Goal: Find specific page/section: Find specific page/section

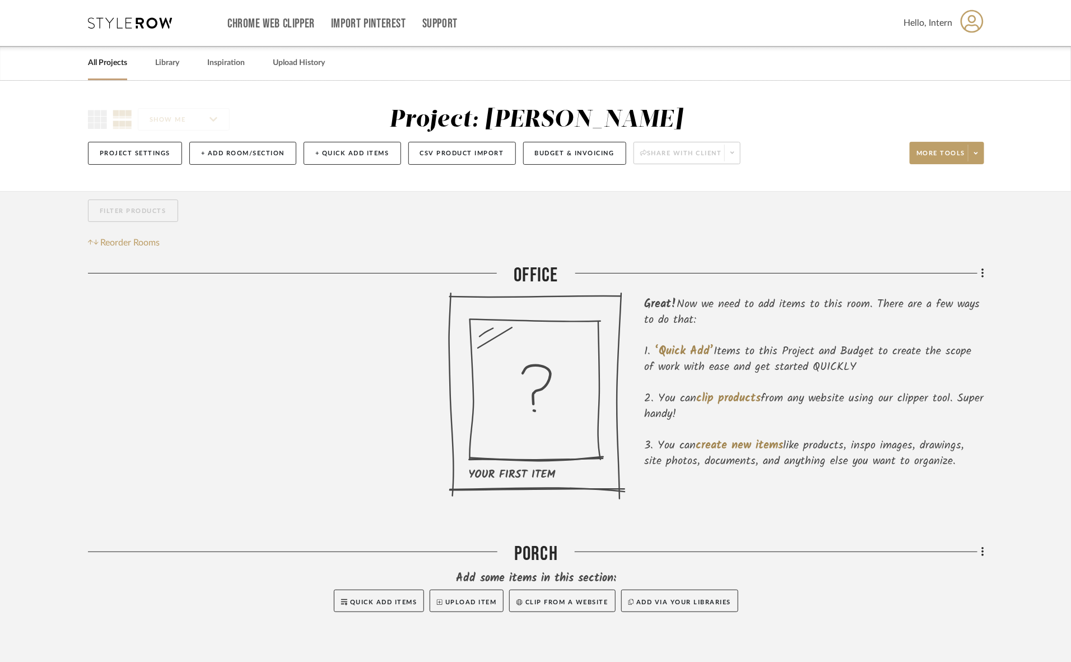
click at [113, 70] on link "All Projects" at bounding box center [107, 62] width 39 height 15
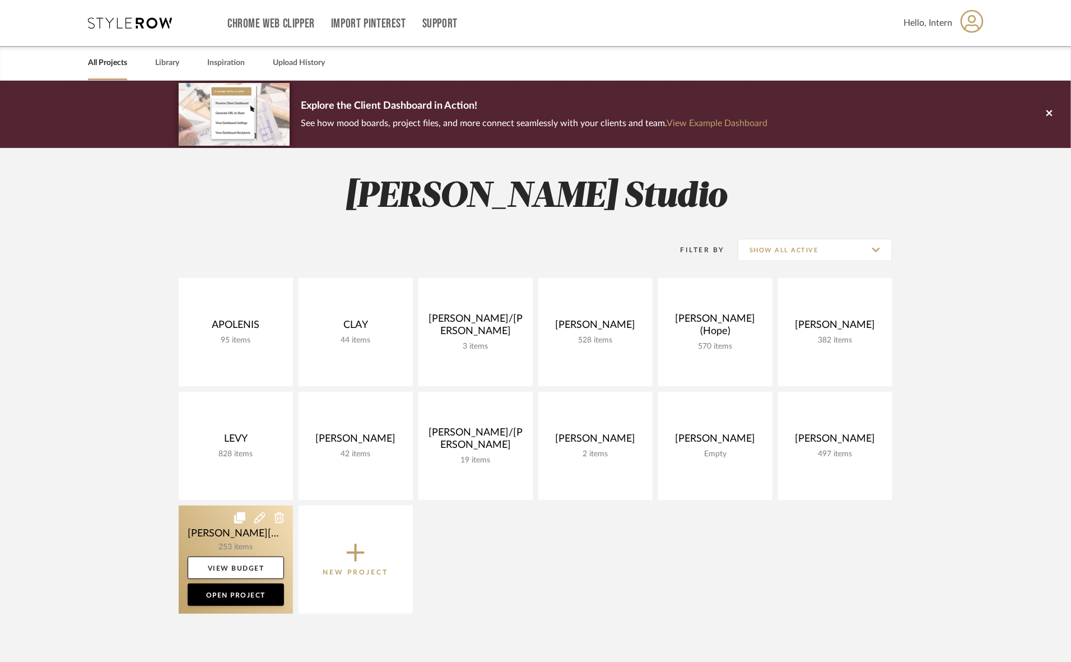
click at [273, 537] on link at bounding box center [236, 559] width 114 height 108
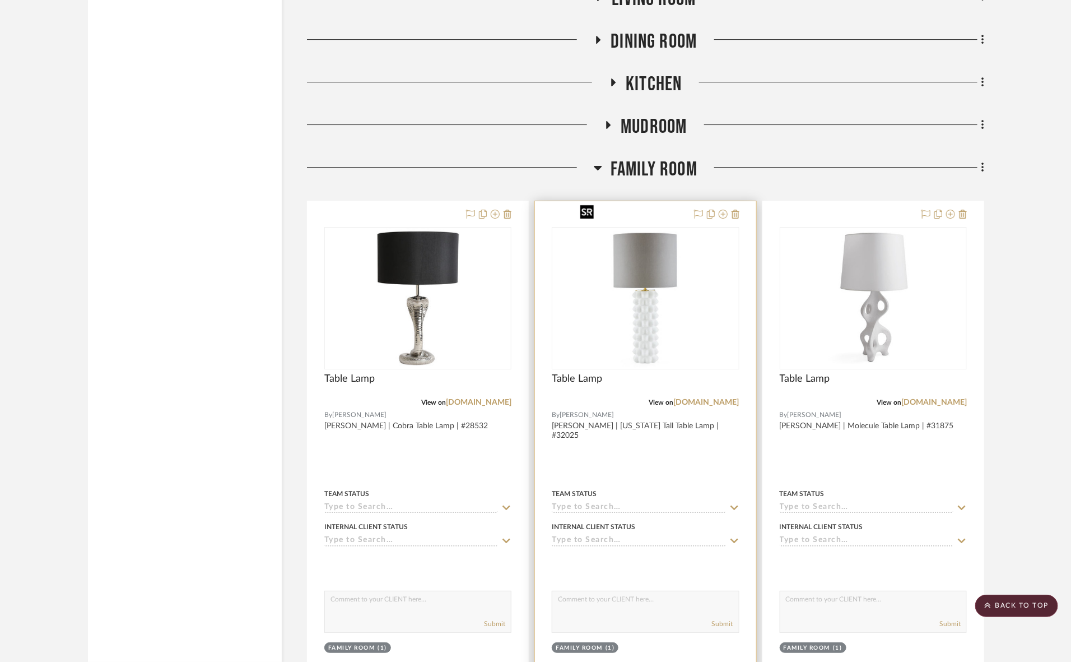
scroll to position [1891, 0]
click at [667, 321] on img "0" at bounding box center [645, 299] width 140 height 140
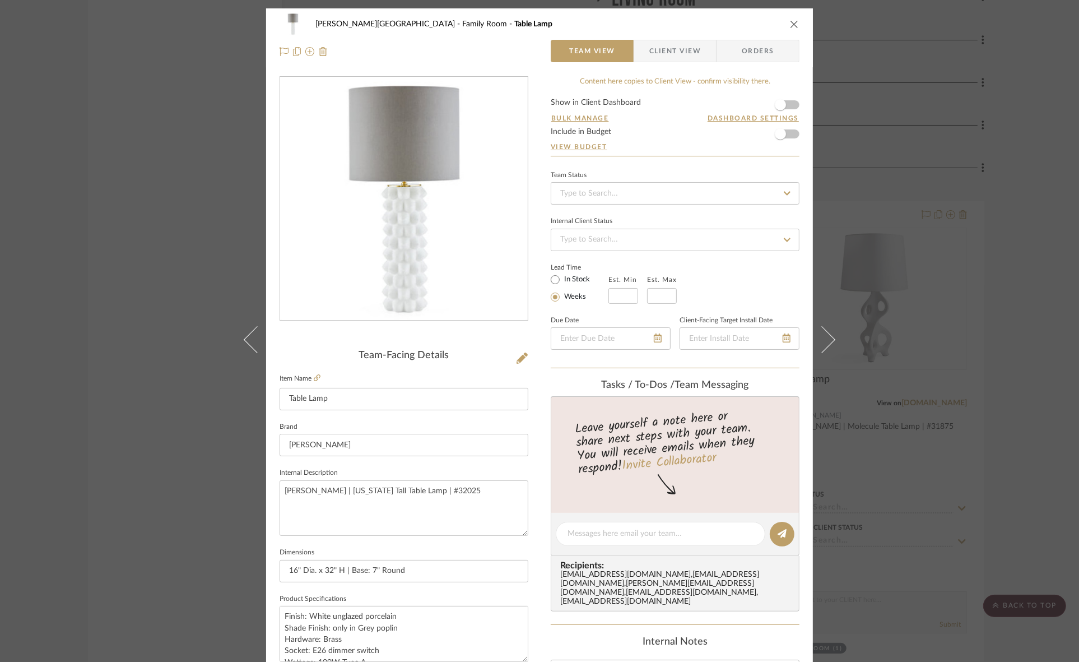
click at [873, 251] on div "[PERSON_NAME] Street Family Room Table Lamp Team View Client View Orders Team-F…" at bounding box center [539, 331] width 1079 height 662
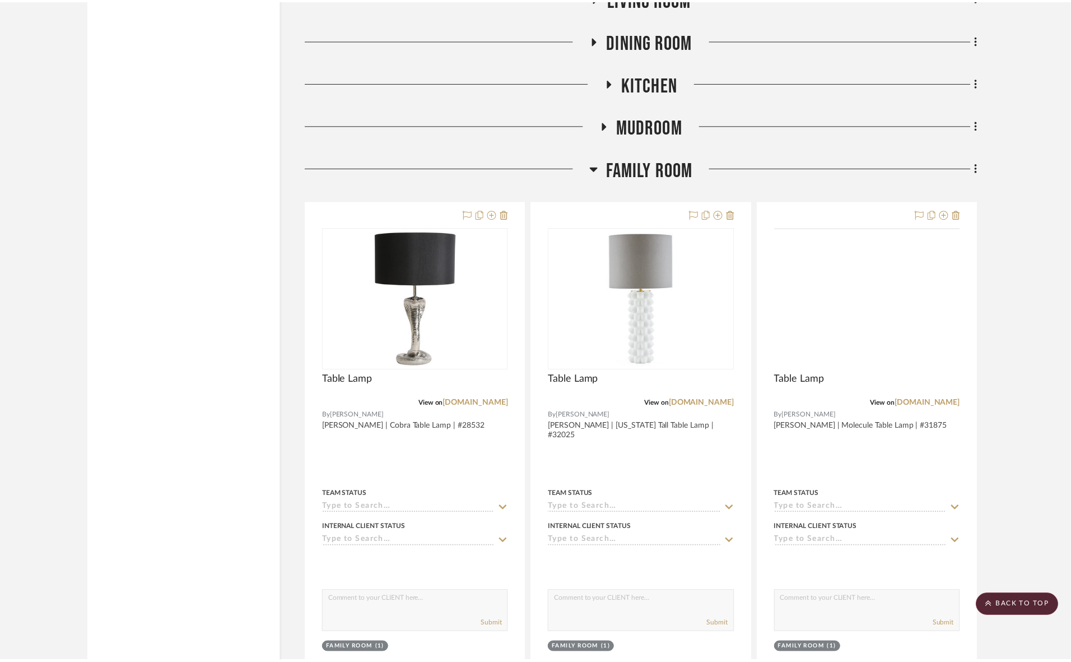
scroll to position [1891, 0]
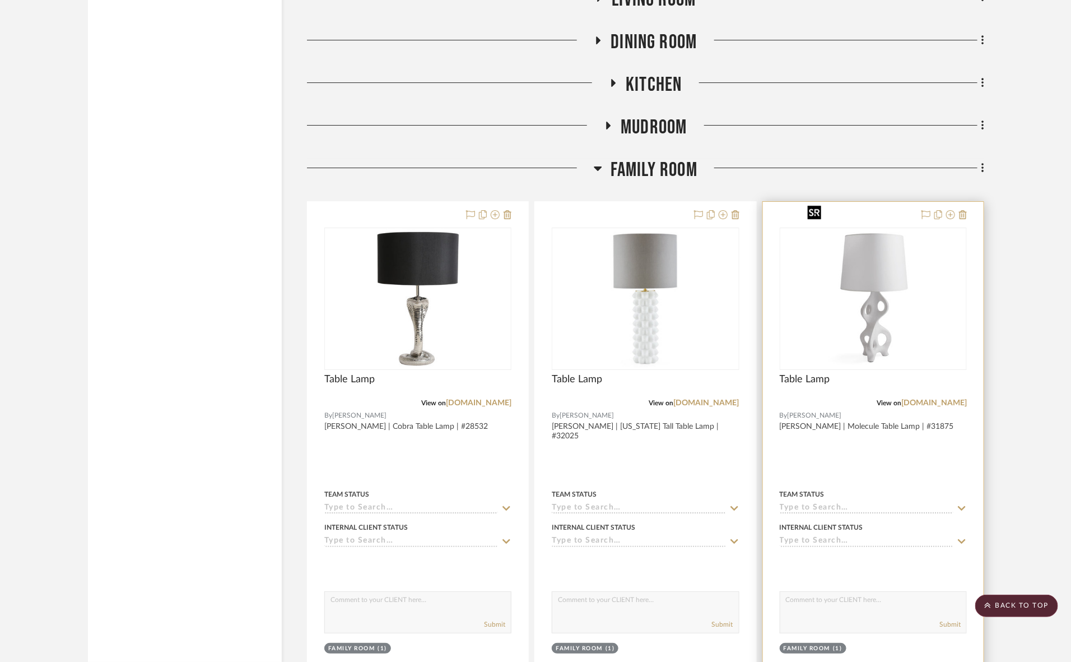
click at [871, 285] on div at bounding box center [873, 298] width 187 height 142
click at [892, 256] on img "0" at bounding box center [873, 299] width 140 height 140
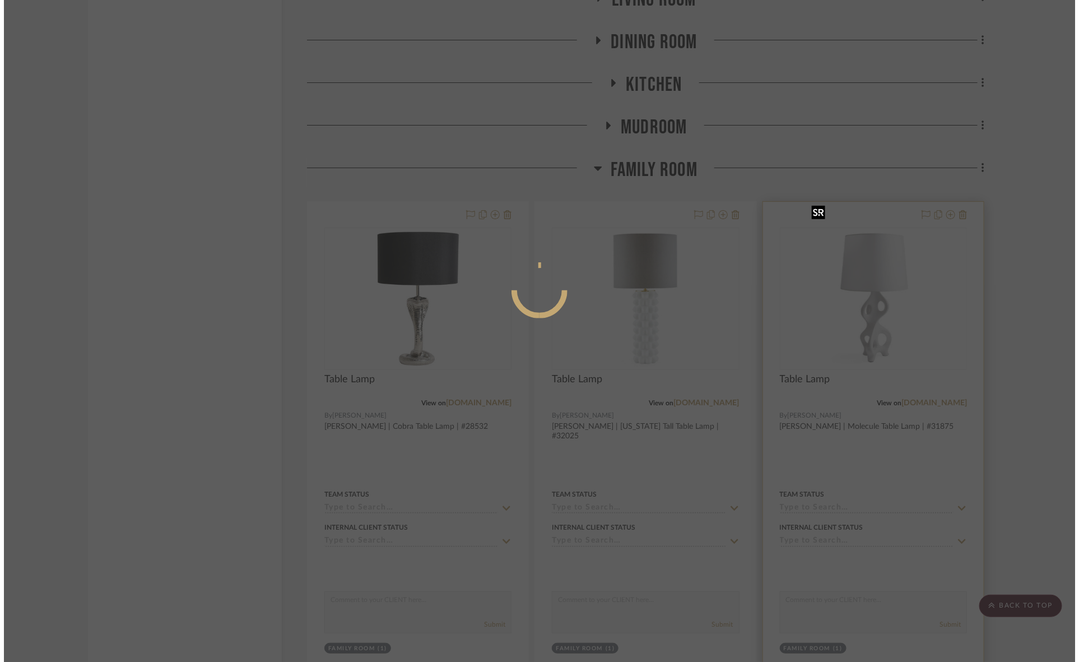
scroll to position [0, 0]
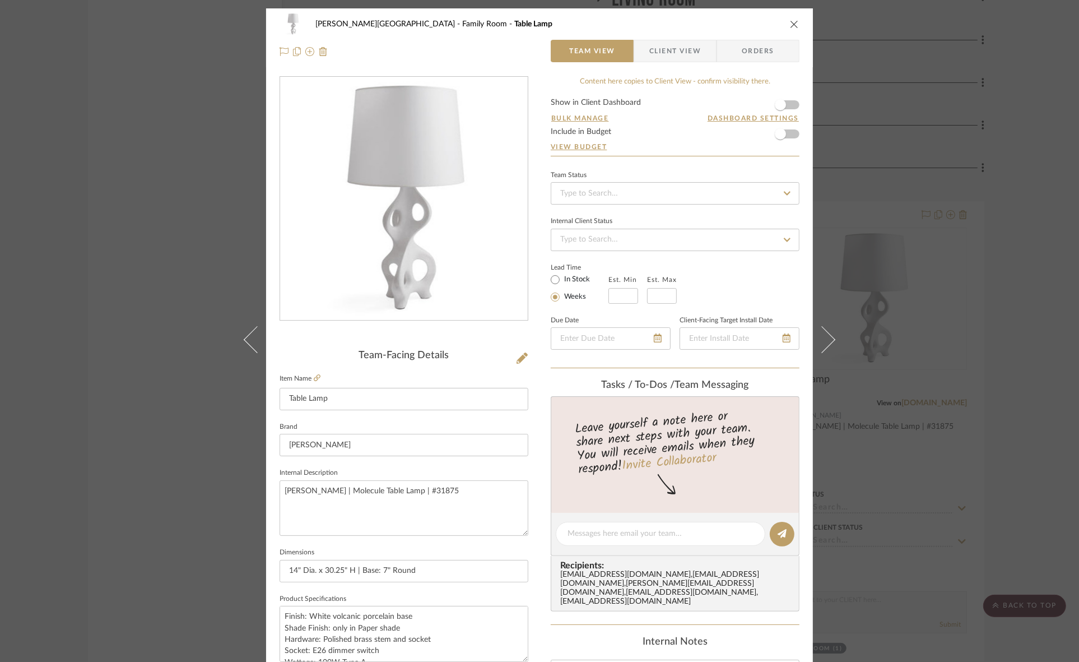
click at [891, 185] on div "[PERSON_NAME] Street Family Room Table Lamp Team View Client View Orders Team-F…" at bounding box center [539, 331] width 1079 height 662
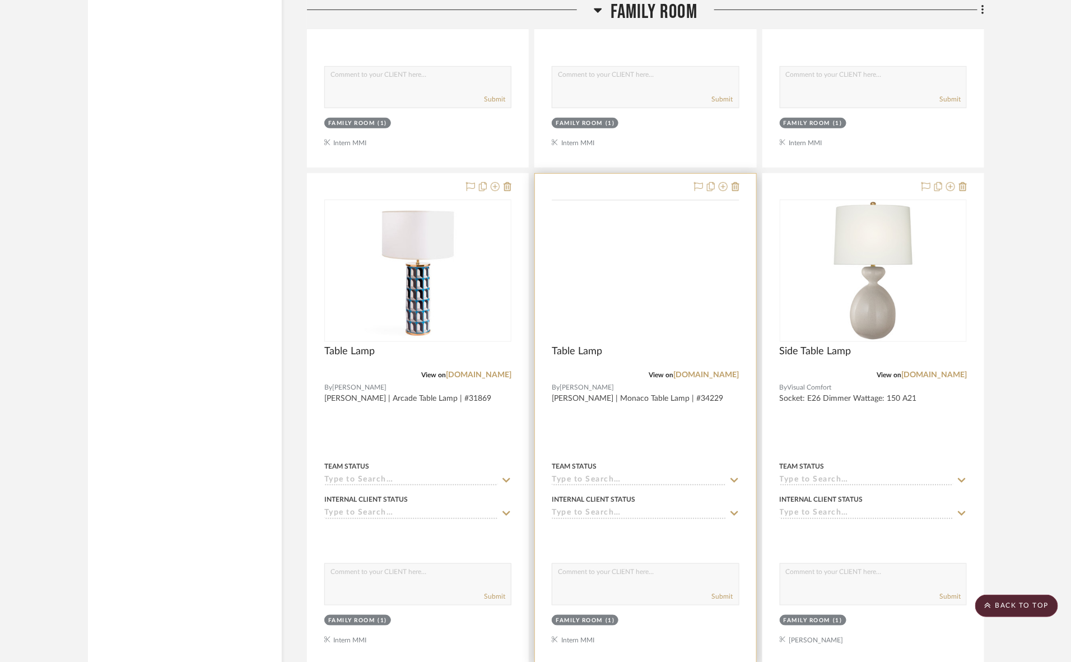
scroll to position [2451, 0]
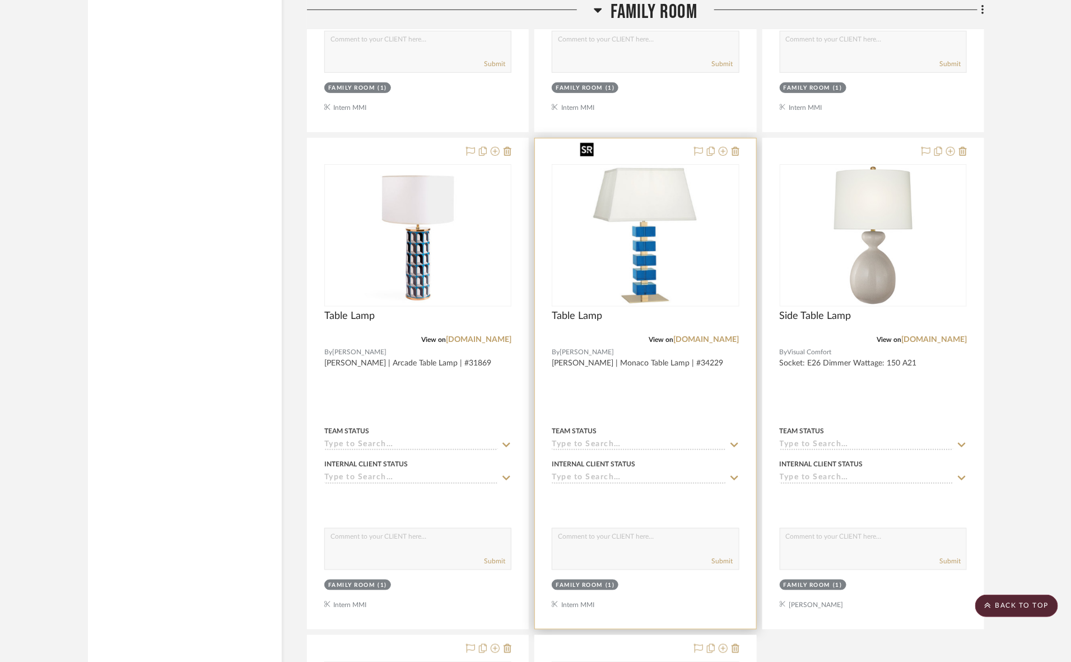
click at [658, 231] on img "0" at bounding box center [645, 235] width 140 height 140
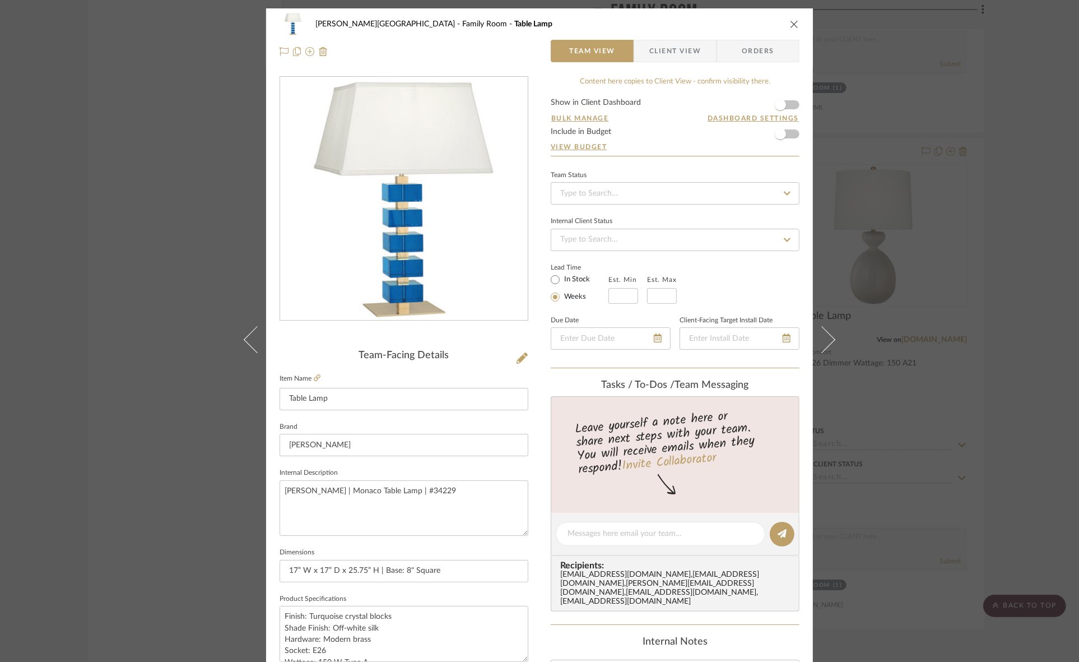
click at [937, 169] on div "[PERSON_NAME] Street Family Room Table Lamp Team View Client View Orders Team-F…" at bounding box center [539, 331] width 1079 height 662
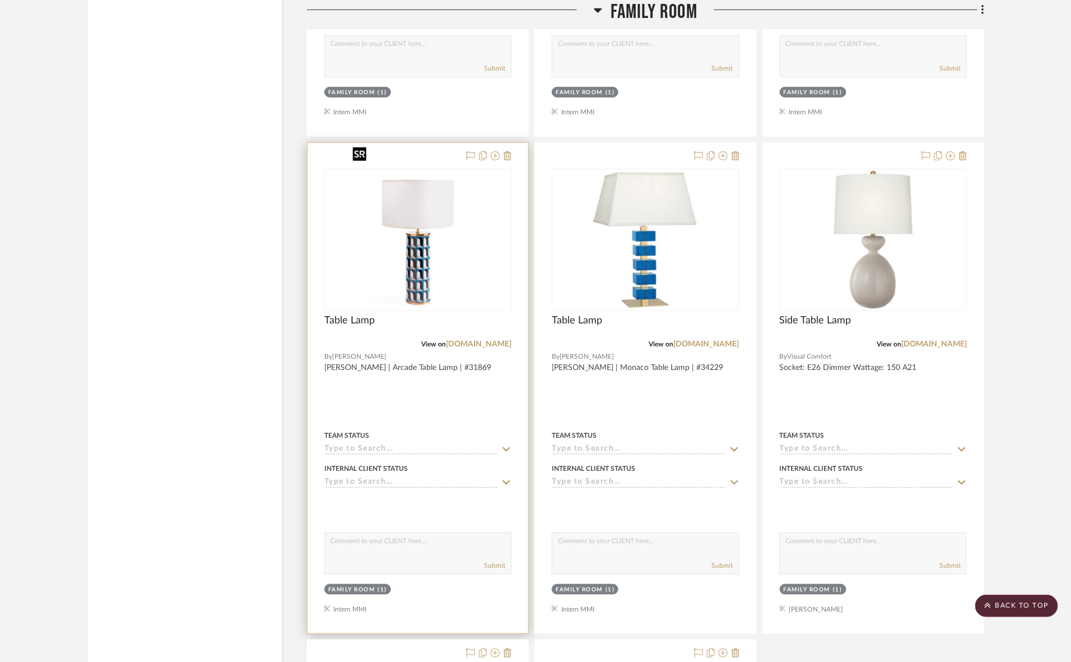
scroll to position [2031, 0]
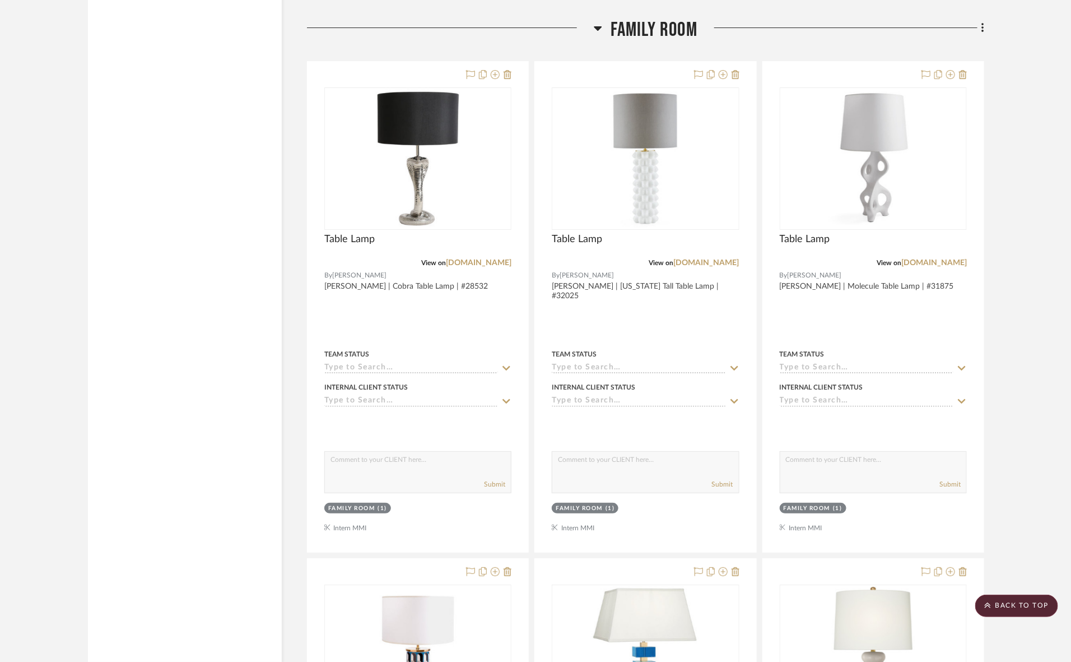
click at [611, 20] on span "Family Room" at bounding box center [654, 30] width 87 height 24
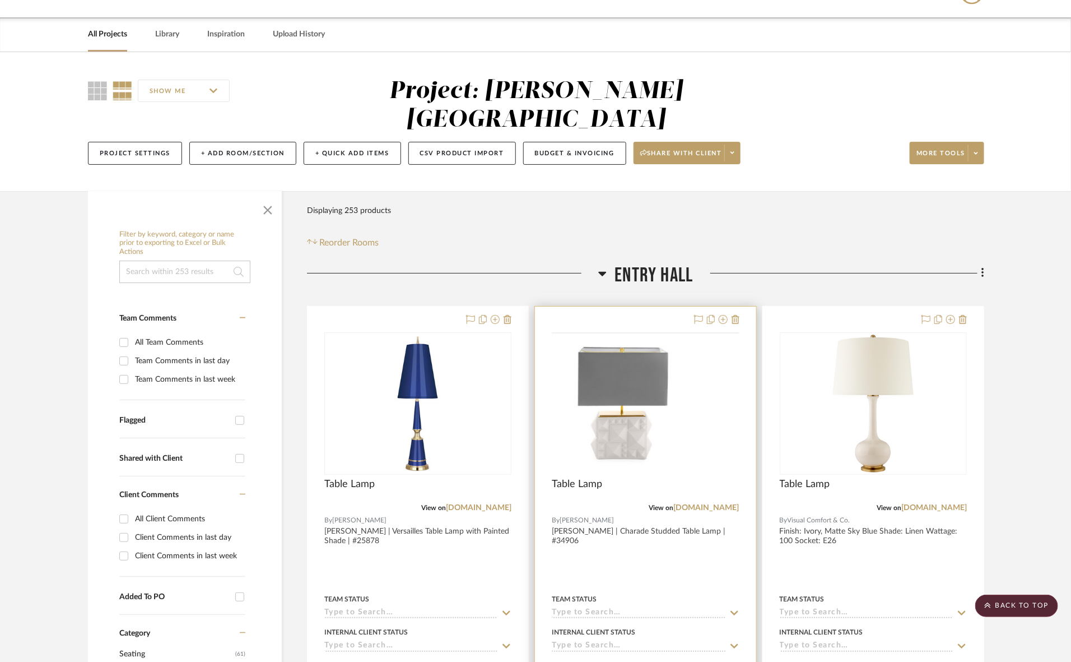
scroll to position [0, 0]
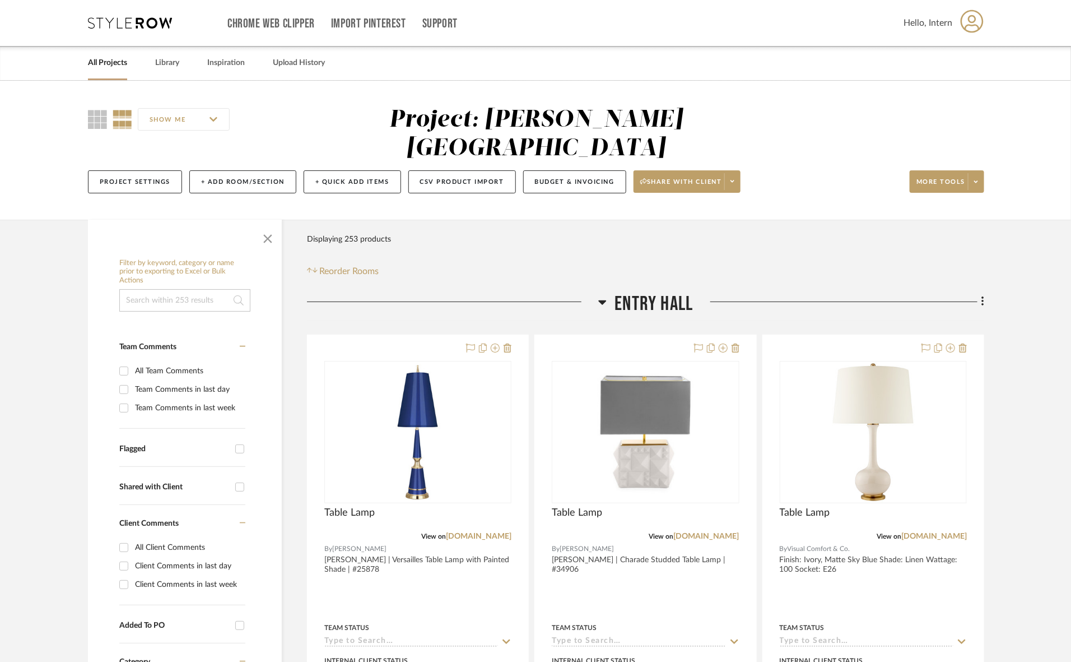
click at [631, 292] on span "Entry Hall" at bounding box center [654, 304] width 78 height 24
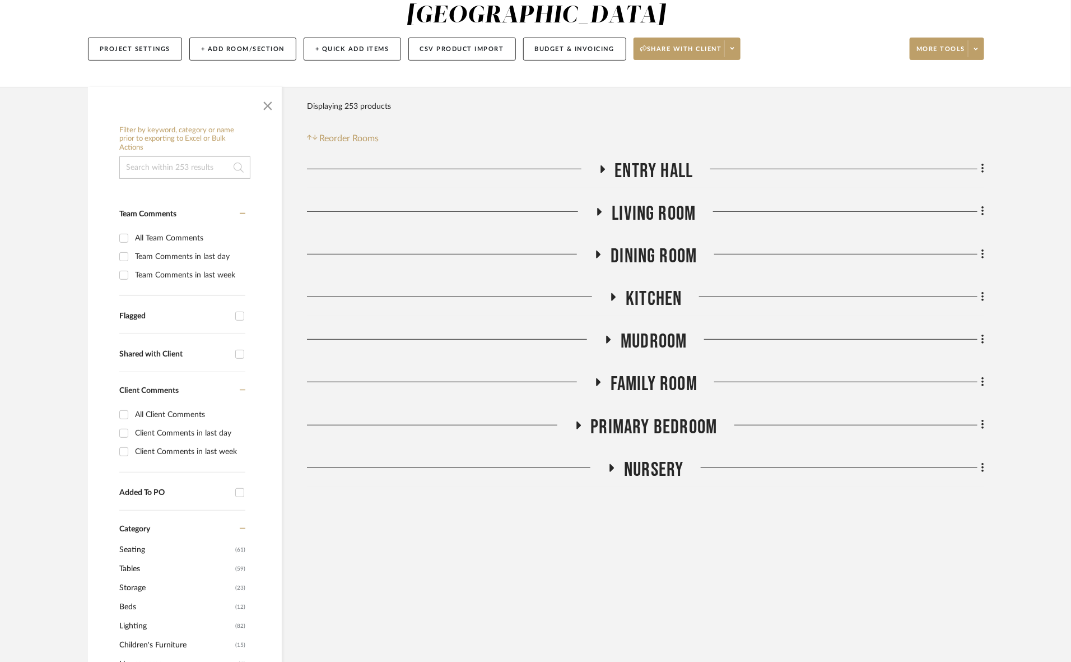
scroll to position [140, 0]
